Goal: Browse casually

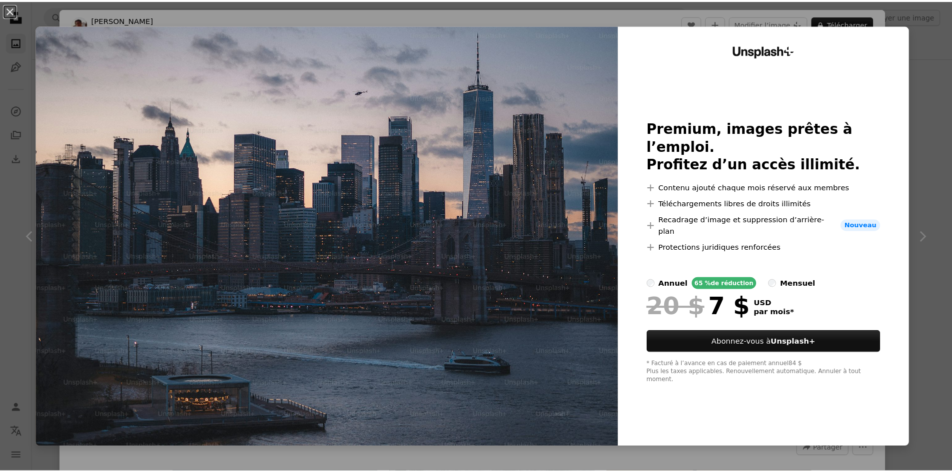
scroll to position [4348, 0]
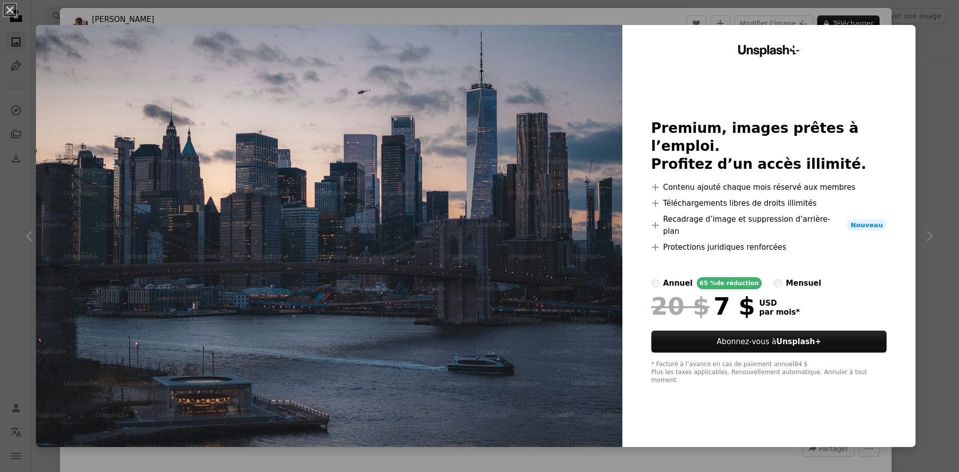
click at [774, 283] on label "mensuel" at bounding box center [797, 283] width 47 height 12
click at [924, 257] on div "An X shape Unsplash+ Premium, images prêtes à l’emploi. Profitez d’un accès ill…" at bounding box center [479, 236] width 959 height 472
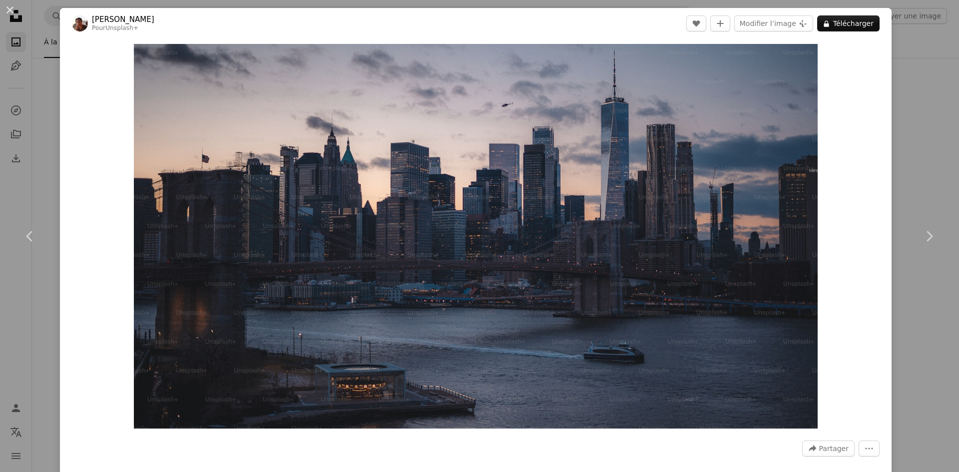
click at [892, 50] on div "An X shape Chevron left Chevron right [PERSON_NAME] Pour Unsplash+ A heart A pl…" at bounding box center [479, 236] width 959 height 472
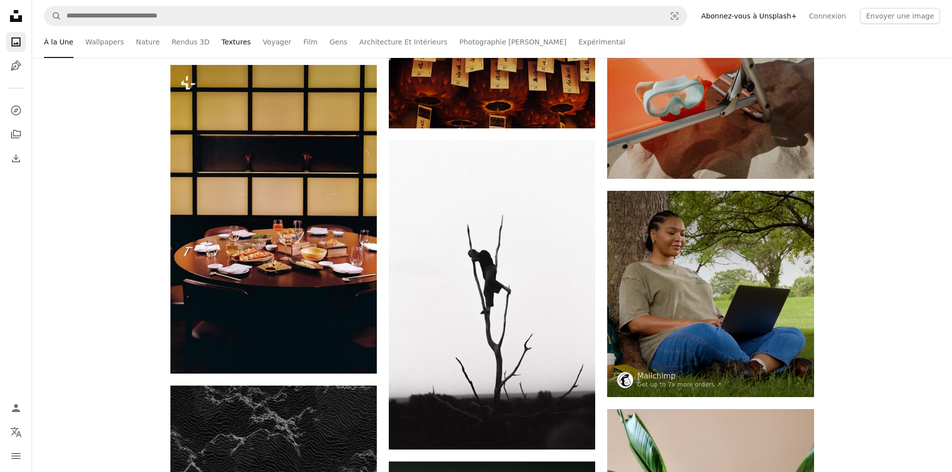
scroll to position [4048, 0]
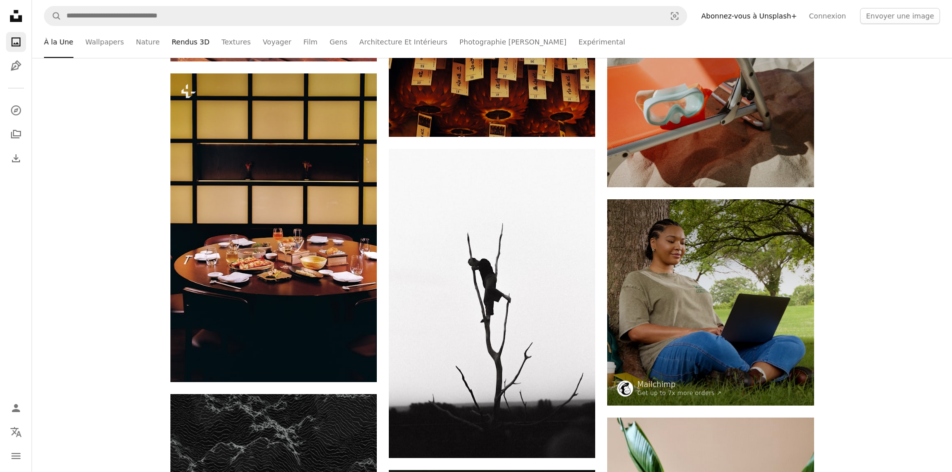
click at [191, 41] on link "Rendus 3D" at bounding box center [191, 42] width 38 height 32
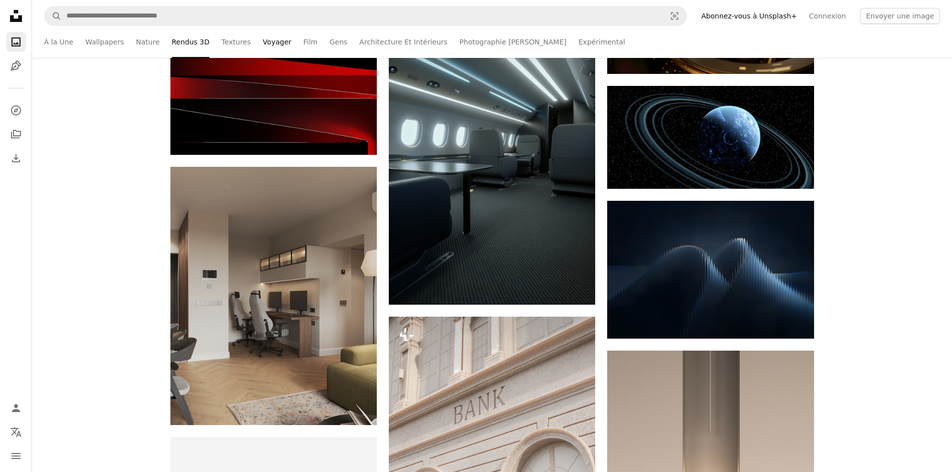
scroll to position [1749, 0]
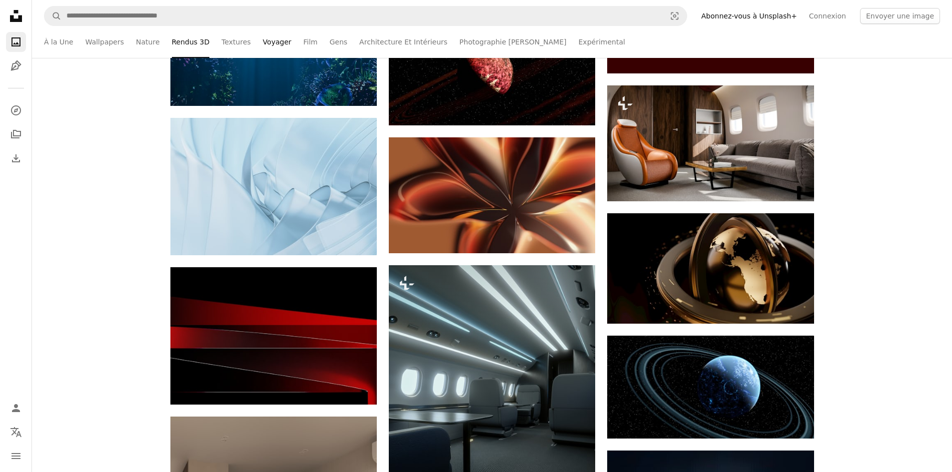
click at [278, 47] on link "Voyager" at bounding box center [277, 42] width 28 height 32
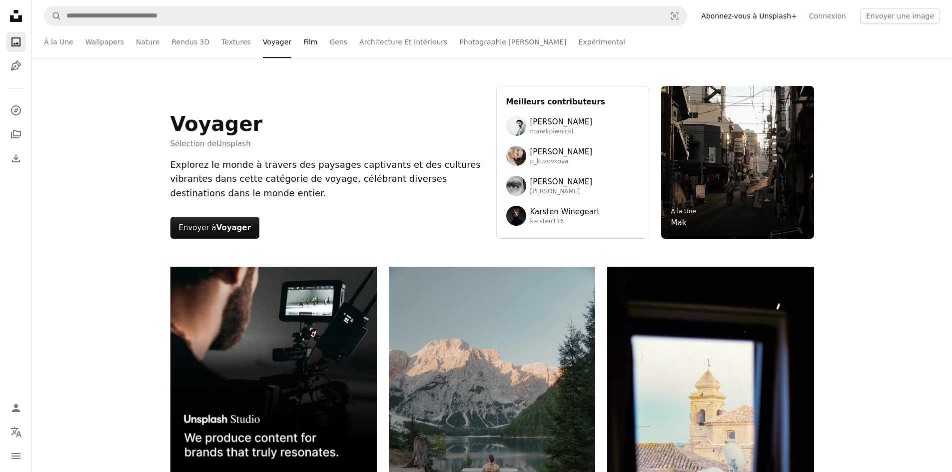
click at [303, 41] on link "Film" at bounding box center [310, 42] width 14 height 32
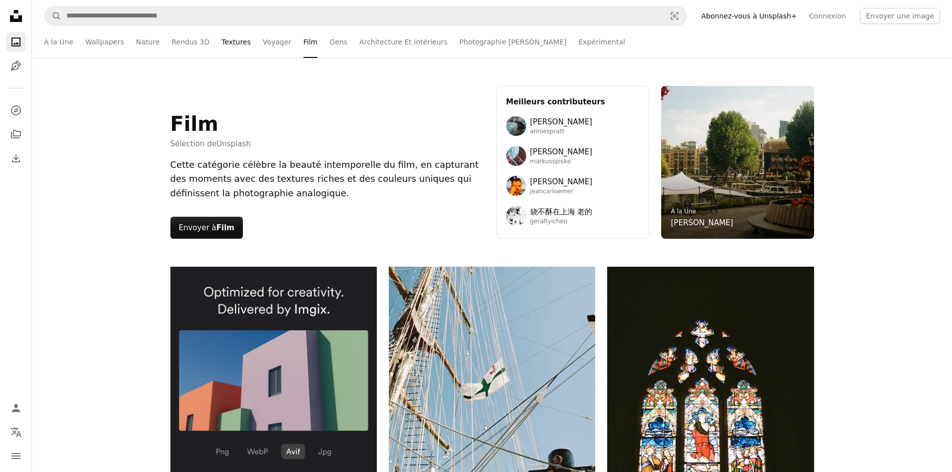
click at [227, 41] on link "Textures" at bounding box center [235, 42] width 29 height 32
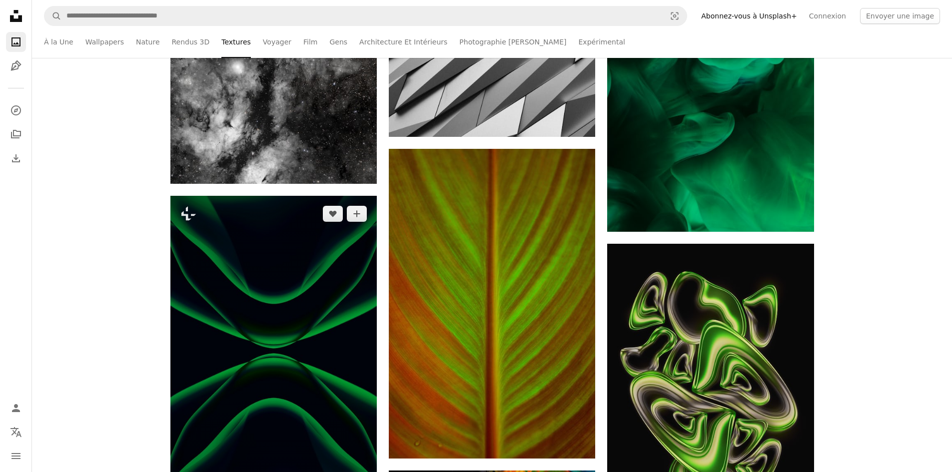
scroll to position [1199, 0]
